Goal: Entertainment & Leisure: Consume media (video, audio)

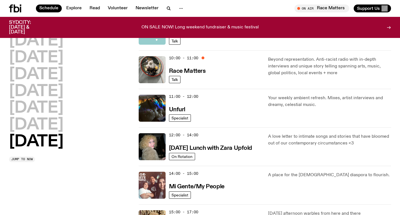
scroll to position [150, 0]
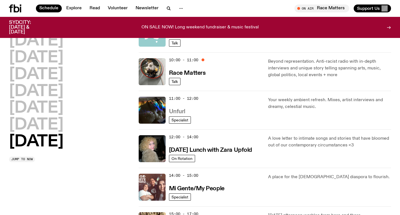
click at [170, 112] on h3 "Unfurl" at bounding box center [177, 112] width 16 height 6
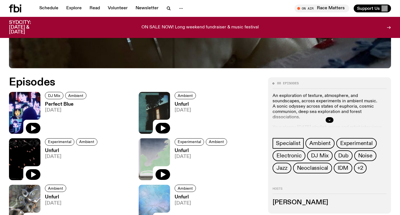
scroll to position [227, 0]
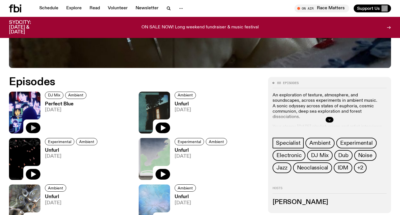
click at [28, 131] on button "button" at bounding box center [33, 127] width 15 height 11
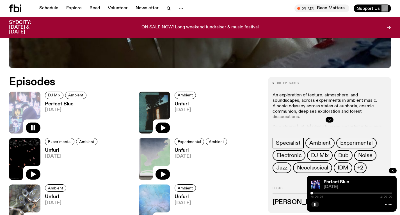
click at [368, 180] on div "Perfect Blue" at bounding box center [358, 182] width 70 height 4
click at [359, 183] on div "Perfect Blue" at bounding box center [358, 182] width 70 height 4
click at [386, 203] on icon at bounding box center [388, 204] width 7 height 4
click at [317, 202] on button "button" at bounding box center [315, 204] width 8 height 6
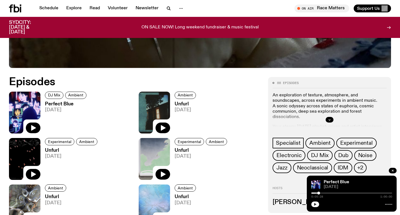
click at [315, 206] on button "button" at bounding box center [315, 204] width 8 height 6
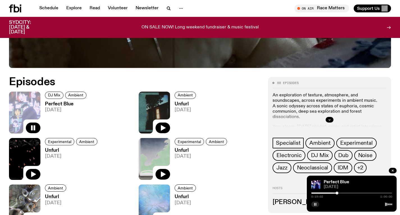
click at [314, 206] on button "button" at bounding box center [315, 204] width 8 height 6
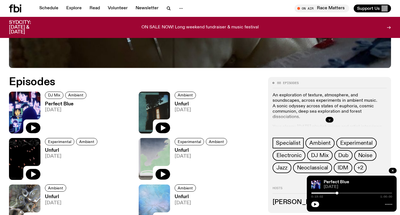
drag, startPoint x: 314, startPoint y: 206, endPoint x: 326, endPoint y: 212, distance: 13.7
click at [326, 212] on div "88 episodes An exploration of texture, atmosphere, and soundscapes, across expe…" at bounding box center [329, 145] width 123 height 136
click at [315, 203] on icon "button" at bounding box center [315, 203] width 3 height 3
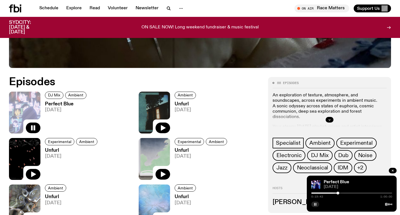
click at [314, 205] on icon "button" at bounding box center [315, 203] width 3 height 3
